Goal: Task Accomplishment & Management: Manage account settings

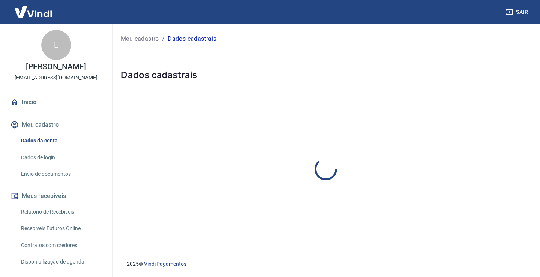
select select "SP"
select select "business"
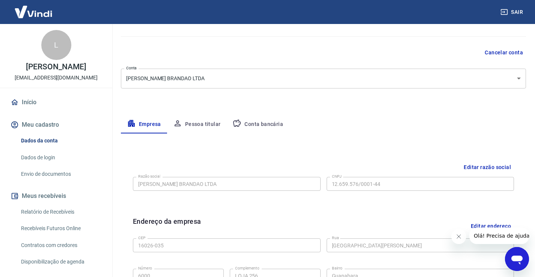
scroll to position [75, 0]
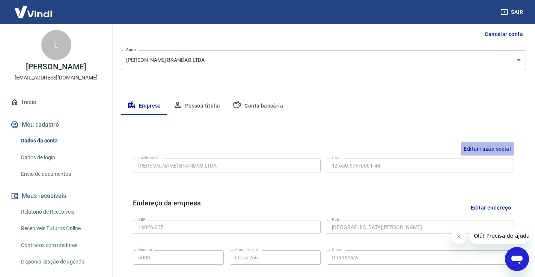
click at [498, 146] on button "Editar razão social" at bounding box center [486, 149] width 53 height 14
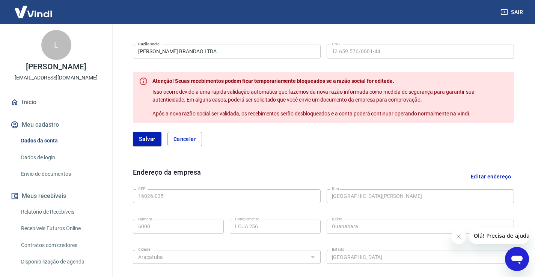
scroll to position [188, 0]
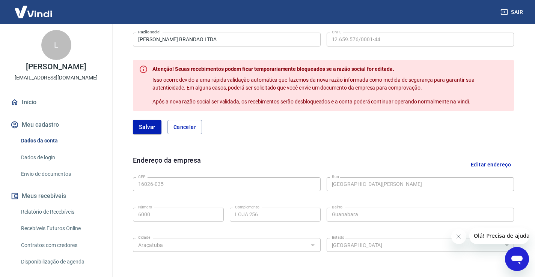
click at [521, 258] on icon "Abrir janela de mensagens" at bounding box center [516, 260] width 11 height 9
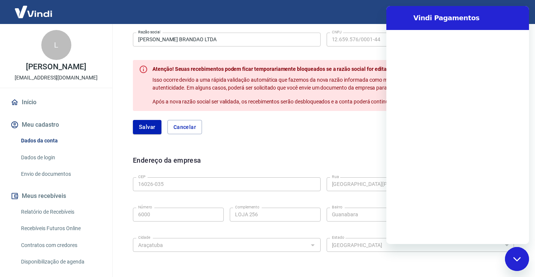
scroll to position [0, 0]
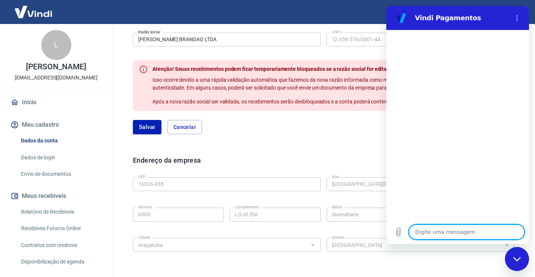
click at [459, 232] on textarea at bounding box center [467, 232] width 116 height 15
type textarea "O"
type textarea "x"
type textarea "OL"
type textarea "x"
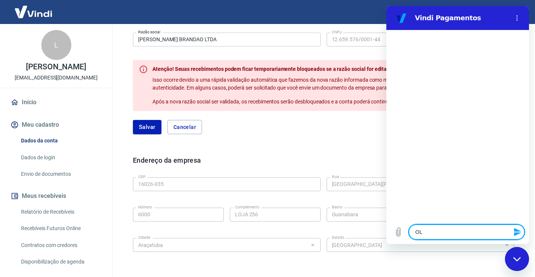
type textarea "OLÁ"
type textarea "x"
type textarea "G"
type textarea "x"
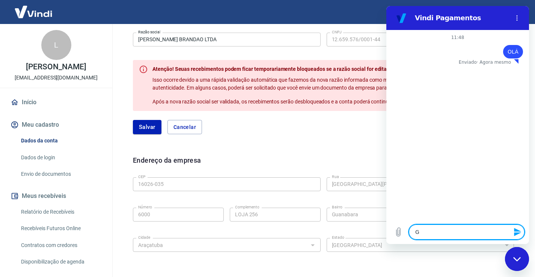
type textarea "GO"
type textarea "x"
type textarea "GOS"
type textarea "x"
type textarea "GOST"
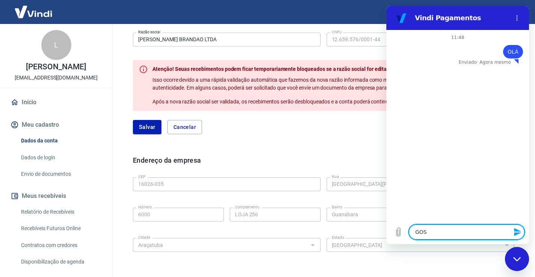
type textarea "x"
type textarea "GOSTA"
type textarea "x"
type textarea "GOSTAR"
type textarea "x"
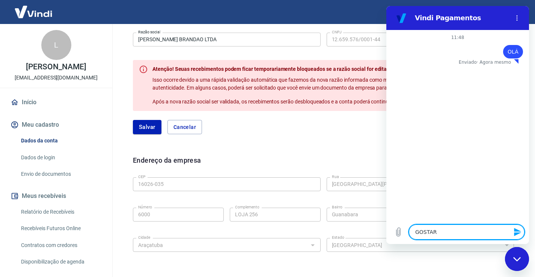
type textarea "GOSTARI"
type textarea "x"
type textarea "GOSTARI"
type textarea "x"
type textarea "GOSTARI"
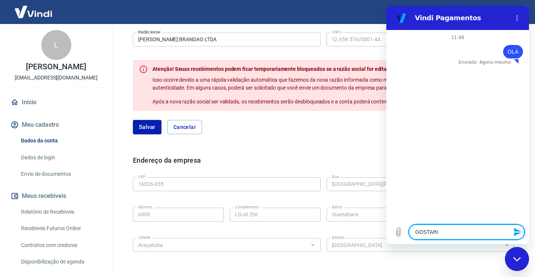
type textarea "x"
type textarea "GOSTARIA"
type textarea "x"
type textarea "GOSTARIA"
type textarea "x"
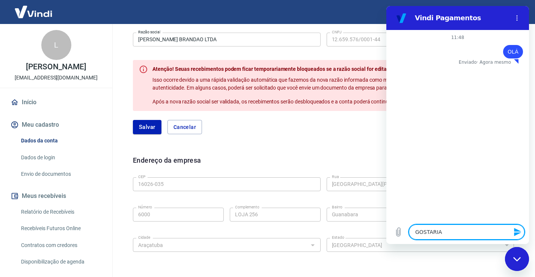
type textarea "GOSTARIA D"
type textarea "x"
type textarea "GOSTARIA DE"
type textarea "x"
type textarea "GOSTARIA DE"
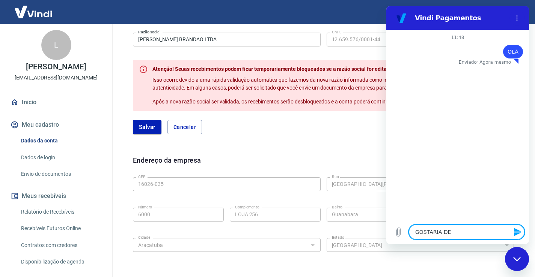
type textarea "x"
type textarea "GOSTARIA DE M"
type textarea "x"
type textarea "GOSTARIA DE MU"
type textarea "x"
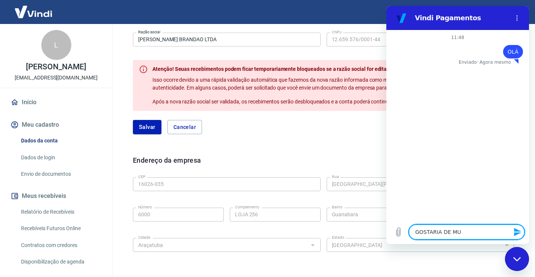
type textarea "GOSTARIA DE MUD"
type textarea "x"
type textarea "GOSTARIA DE MUDA"
type textarea "x"
type textarea "GOSTARIA DE MUDAR"
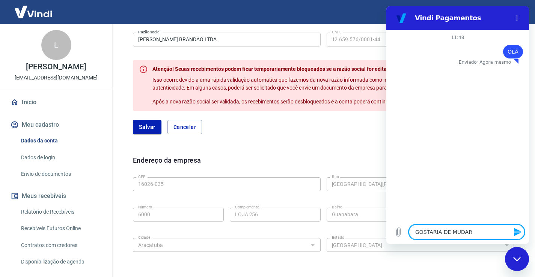
type textarea "x"
type textarea "GOSTARIA DE MUDAR"
type textarea "x"
type textarea "GOSTARIA DE MUDAR O"
type textarea "x"
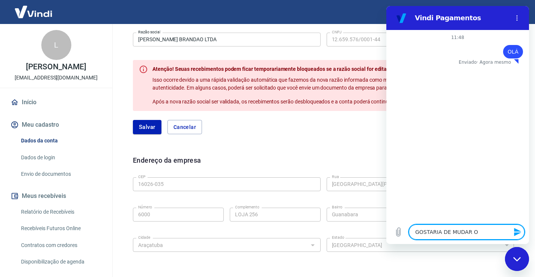
type textarea "GOSTARIA DE MUDAR O"
type textarea "x"
type textarea "GOSTARIA DE MUDAR O C"
type textarea "x"
type textarea "GOSTARIA DE MUDAR O CN"
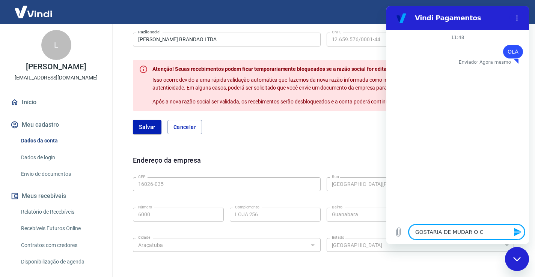
type textarea "x"
type textarea "GOSTARIA DE MUDAR O CNP"
type textarea "x"
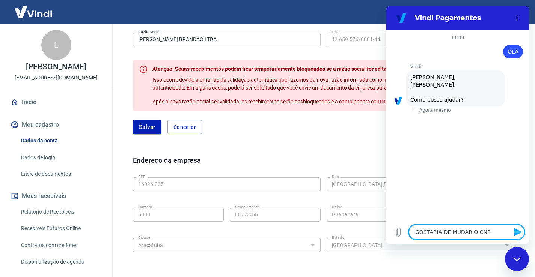
type textarea "GOSTARIA DE MUDAR O CNPJ"
type textarea "x"
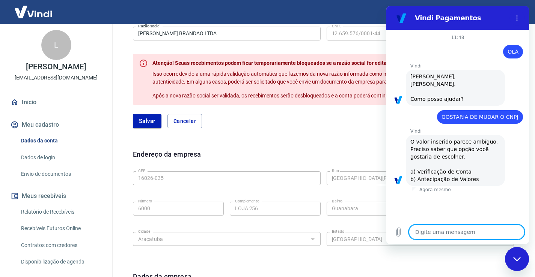
scroll to position [188, 0]
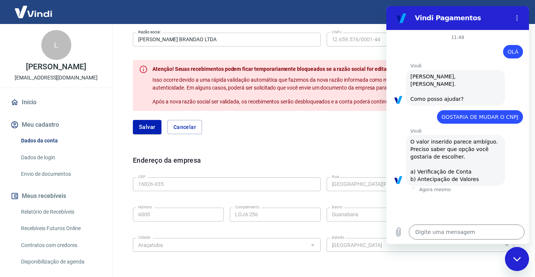
click at [262, 159] on div "Endereço da empresa Editar endereço" at bounding box center [323, 164] width 381 height 19
click at [522, 260] on div "Fechar janela de mensagens" at bounding box center [516, 259] width 23 height 23
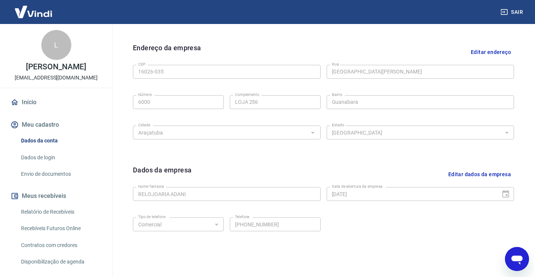
scroll to position [333, 0]
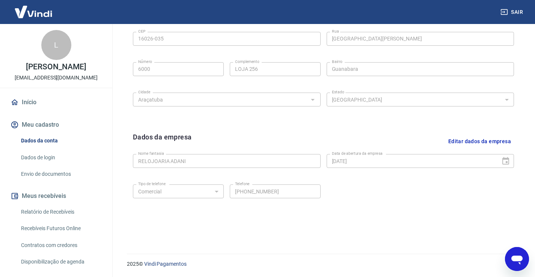
click at [67, 210] on link "Relatório de Recebíveis" at bounding box center [60, 212] width 85 height 15
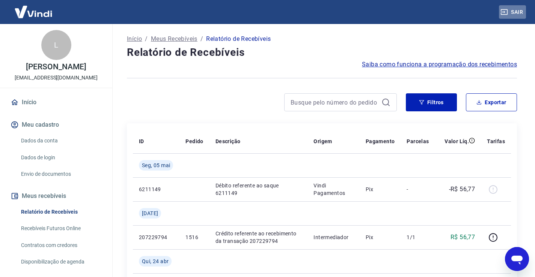
drag, startPoint x: 510, startPoint y: 13, endPoint x: 411, endPoint y: 2, distance: 100.0
click at [433, 27] on div "Sair L LUCIANO TAKAHASHI contato@adani.com.br Início Meu cadastro Dados da cont…" at bounding box center [267, 138] width 535 height 277
type textarea "x"
click at [522, 12] on button "Sair" at bounding box center [512, 12] width 27 height 14
